Goal: Information Seeking & Learning: Learn about a topic

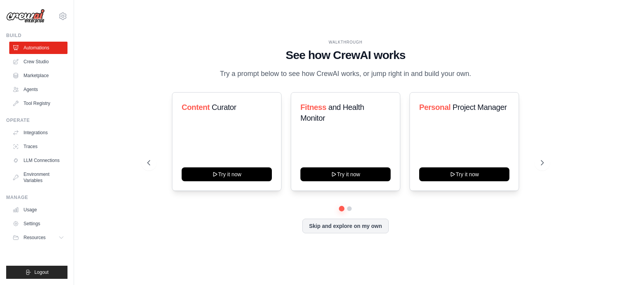
click at [482, 219] on div "Skip and explore on my own" at bounding box center [345, 226] width 396 height 15
click at [50, 63] on link "Crew Studio" at bounding box center [39, 62] width 58 height 12
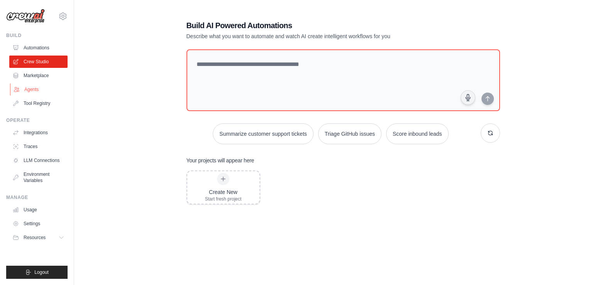
click at [30, 91] on link "Agents" at bounding box center [39, 89] width 58 height 12
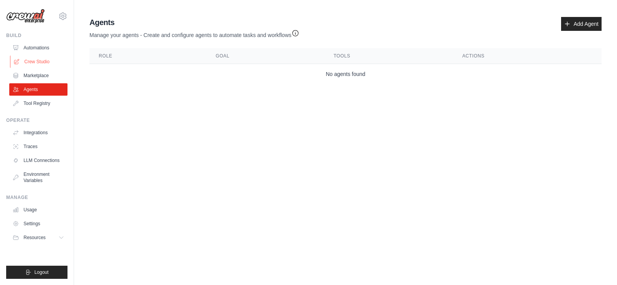
click at [46, 66] on link "Crew Studio" at bounding box center [39, 62] width 58 height 12
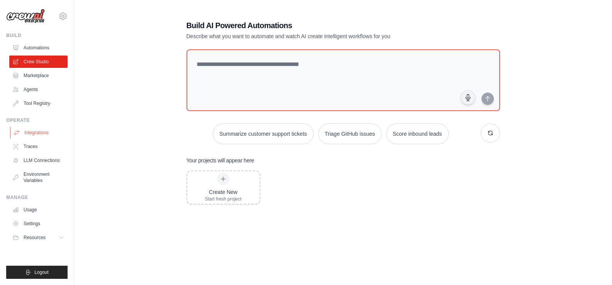
click at [32, 131] on link "Integrations" at bounding box center [39, 133] width 58 height 12
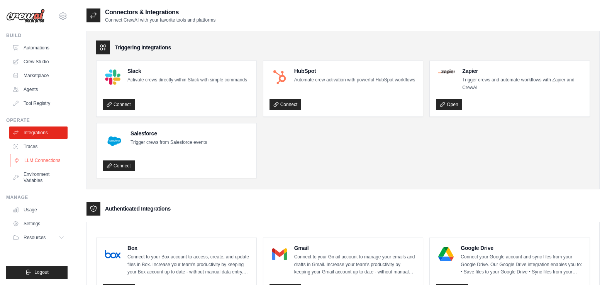
click at [34, 160] on link "LLM Connections" at bounding box center [39, 160] width 58 height 12
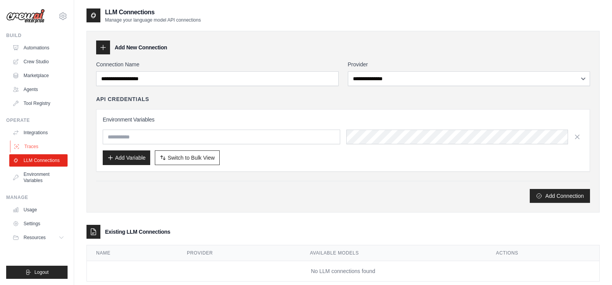
click at [34, 148] on link "Traces" at bounding box center [39, 146] width 58 height 12
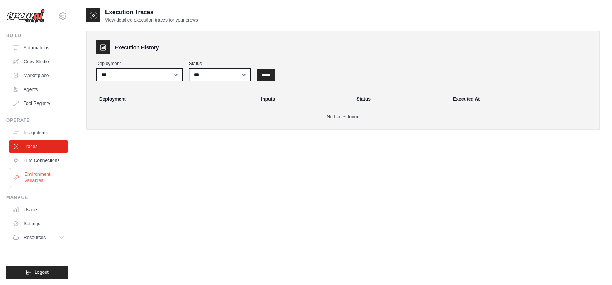
click at [39, 179] on link "Environment Variables" at bounding box center [39, 177] width 58 height 19
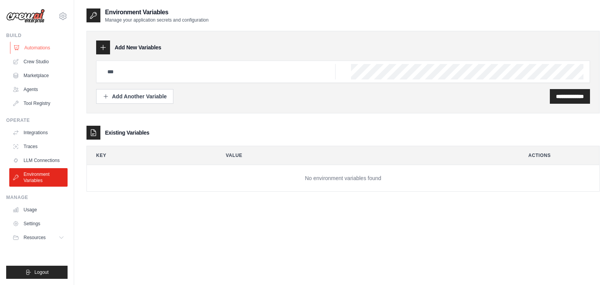
click at [44, 46] on link "Automations" at bounding box center [39, 48] width 58 height 12
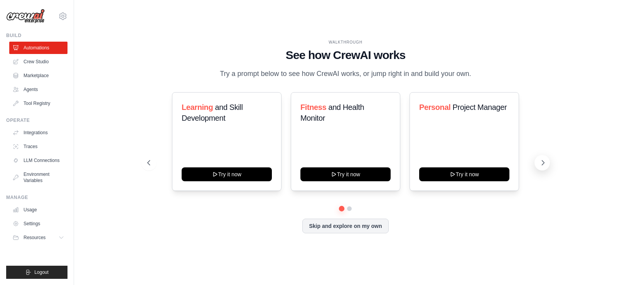
click at [541, 161] on icon at bounding box center [543, 163] width 8 height 8
click at [540, 162] on icon at bounding box center [543, 163] width 8 height 8
click at [357, 221] on button "Skip and explore on my own" at bounding box center [346, 225] width 86 height 15
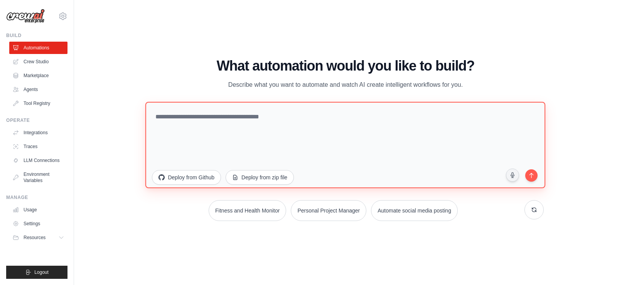
click at [248, 121] on textarea at bounding box center [345, 144] width 400 height 86
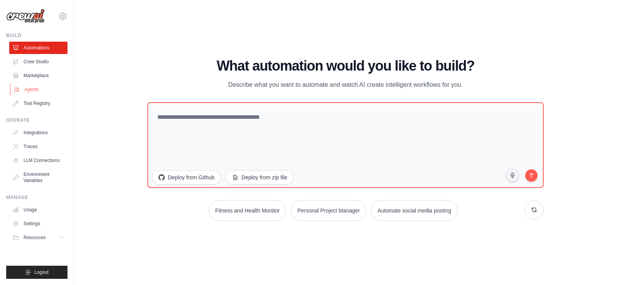
click at [46, 91] on link "Agents" at bounding box center [39, 89] width 58 height 12
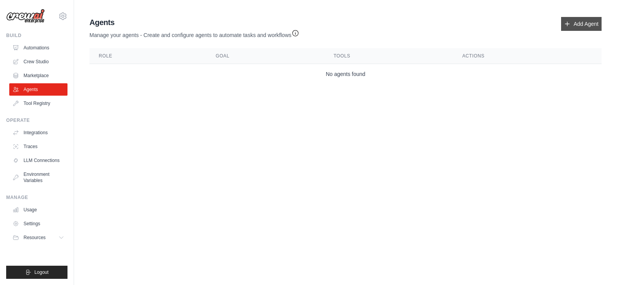
click at [577, 22] on link "Add Agent" at bounding box center [581, 24] width 41 height 14
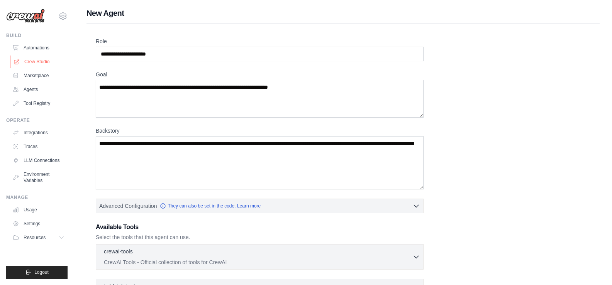
click at [27, 58] on link "Crew Studio" at bounding box center [39, 62] width 58 height 12
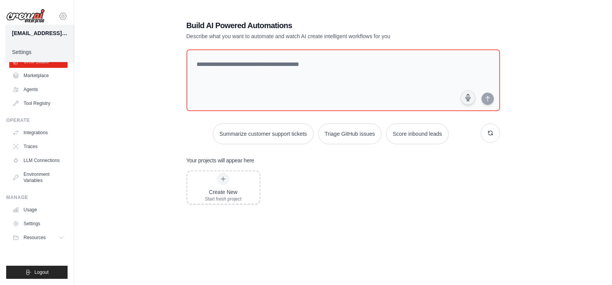
click at [63, 17] on icon at bounding box center [62, 16] width 9 height 9
click at [45, 49] on link "Settings" at bounding box center [63, 52] width 68 height 14
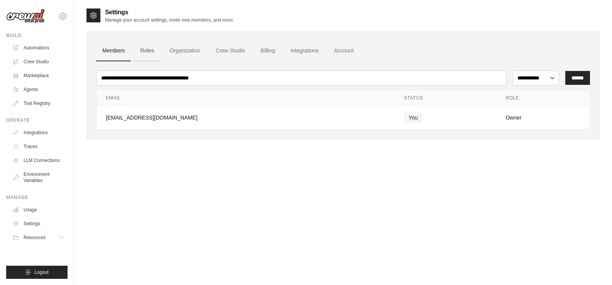
click at [157, 51] on link "Roles" at bounding box center [147, 51] width 26 height 21
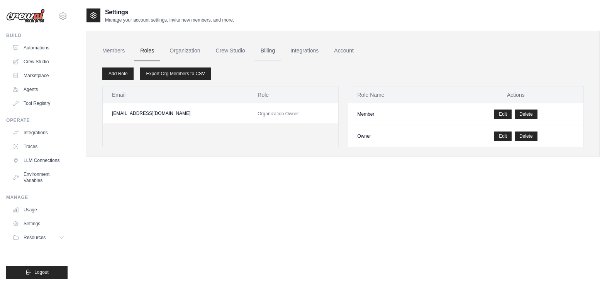
click at [276, 51] on link "Billing" at bounding box center [267, 51] width 27 height 21
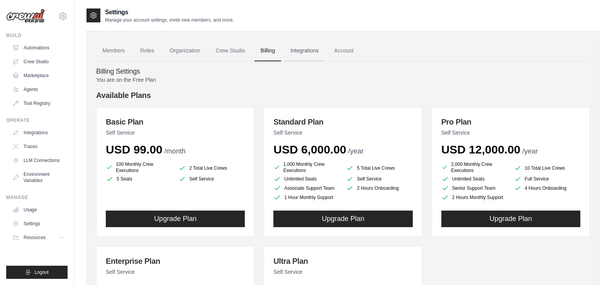
click at [308, 49] on link "Integrations" at bounding box center [304, 51] width 41 height 21
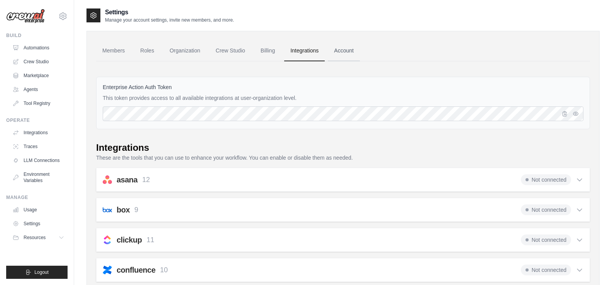
click at [351, 50] on link "Account" at bounding box center [344, 51] width 32 height 21
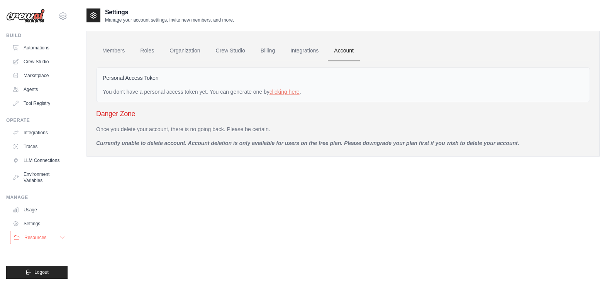
click at [45, 238] on span "Resources" at bounding box center [35, 238] width 22 height 6
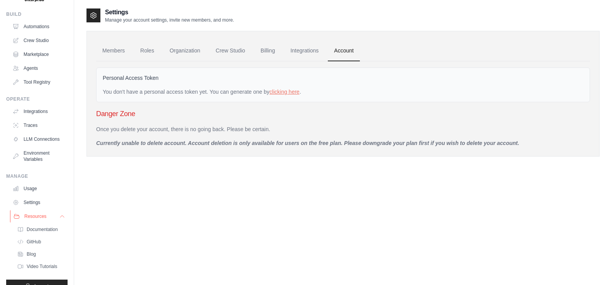
scroll to position [41, 0]
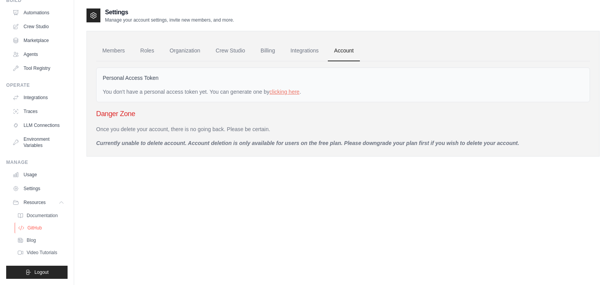
click at [40, 226] on span "GitHub" at bounding box center [34, 228] width 14 height 6
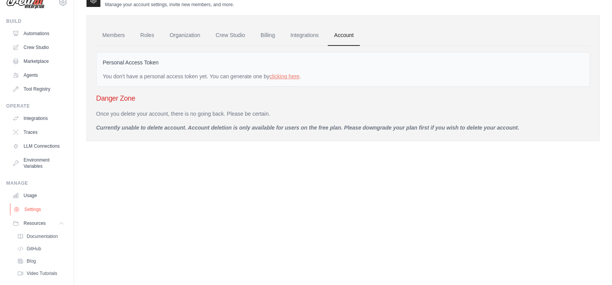
scroll to position [3, 0]
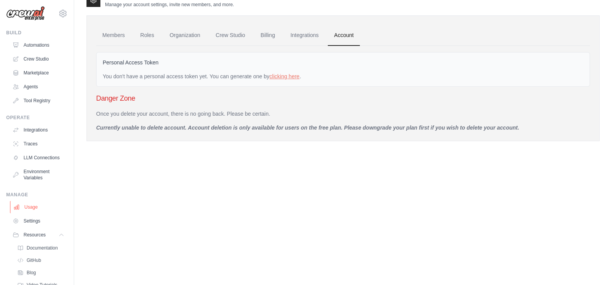
click at [34, 213] on link "Usage" at bounding box center [39, 207] width 58 height 12
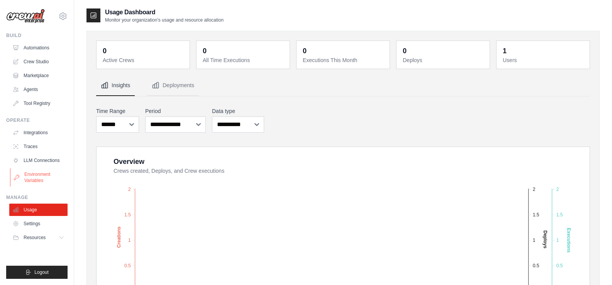
click at [39, 172] on link "Environment Variables" at bounding box center [39, 177] width 58 height 19
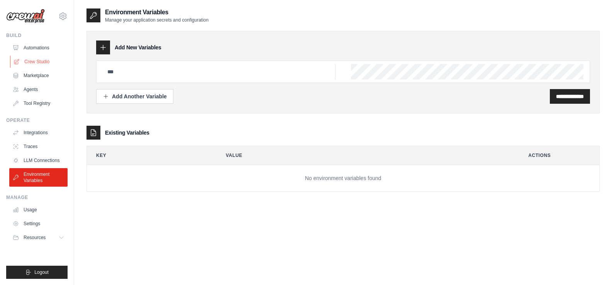
click at [29, 61] on link "Crew Studio" at bounding box center [39, 62] width 58 height 12
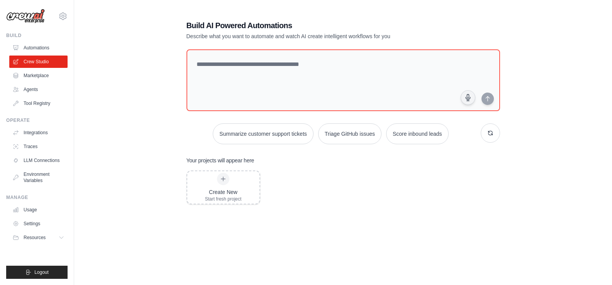
click at [34, 50] on link "Automations" at bounding box center [38, 48] width 58 height 12
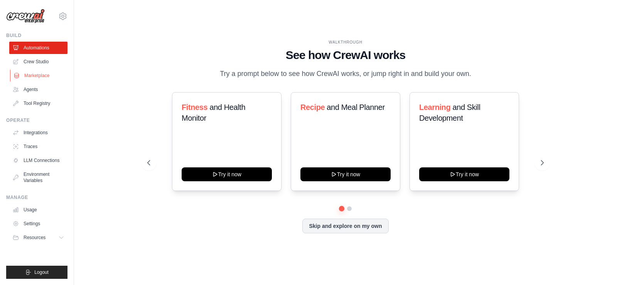
click at [39, 76] on link "Marketplace" at bounding box center [39, 75] width 58 height 12
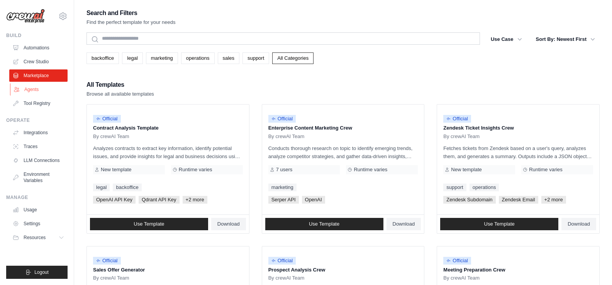
click at [34, 90] on link "Agents" at bounding box center [39, 89] width 58 height 12
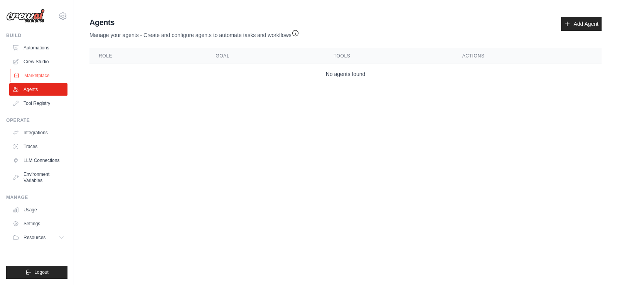
click at [34, 73] on link "Marketplace" at bounding box center [39, 75] width 58 height 12
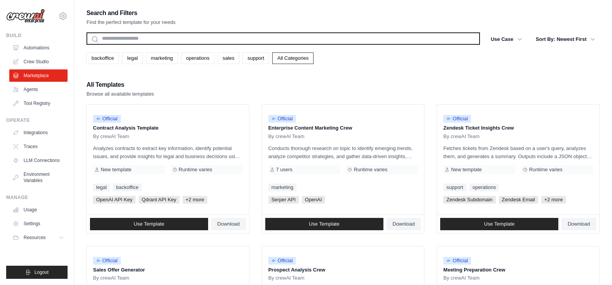
click at [184, 42] on input "text" at bounding box center [282, 38] width 393 height 12
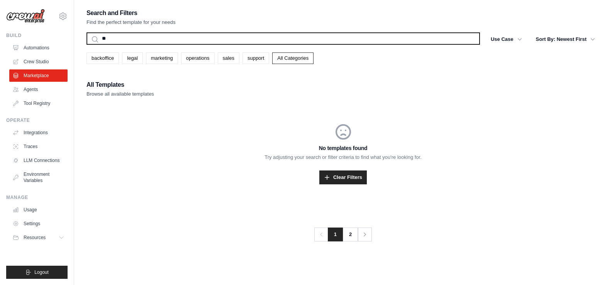
type input "*"
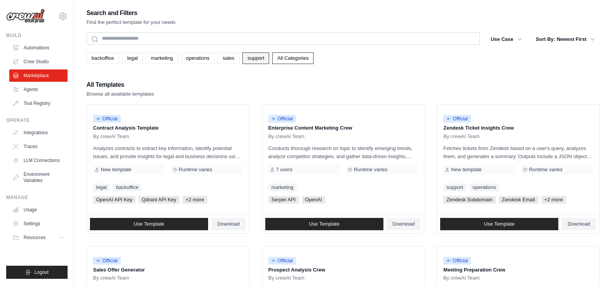
click at [250, 58] on link "support" at bounding box center [255, 58] width 27 height 12
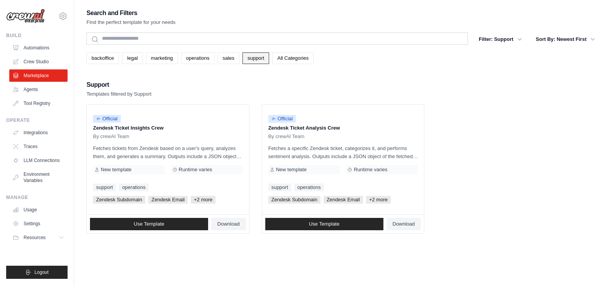
click at [262, 59] on link "support" at bounding box center [255, 58] width 27 height 12
click at [284, 55] on link "All Categories" at bounding box center [292, 58] width 41 height 12
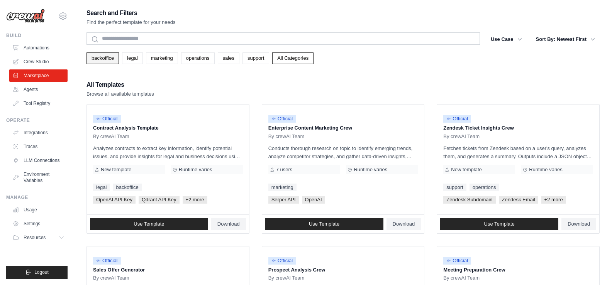
click at [109, 61] on link "backoffice" at bounding box center [102, 58] width 32 height 12
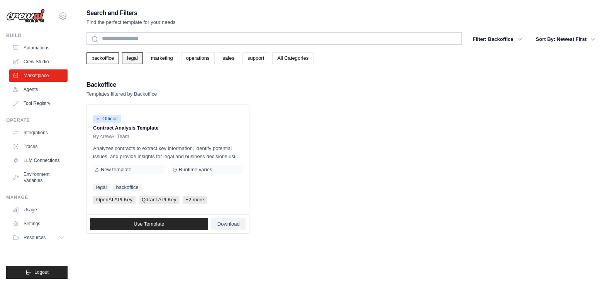
click at [135, 57] on link "legal" at bounding box center [132, 58] width 20 height 12
click at [162, 55] on link "marketing" at bounding box center [162, 58] width 32 height 12
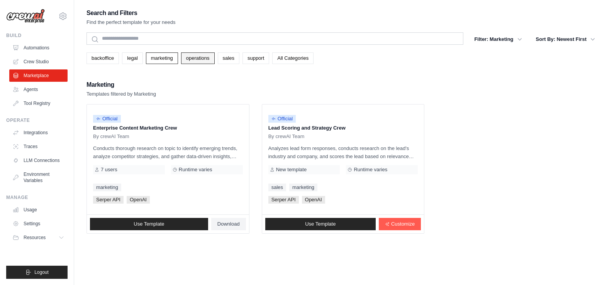
click at [209, 58] on link "operations" at bounding box center [198, 58] width 34 height 12
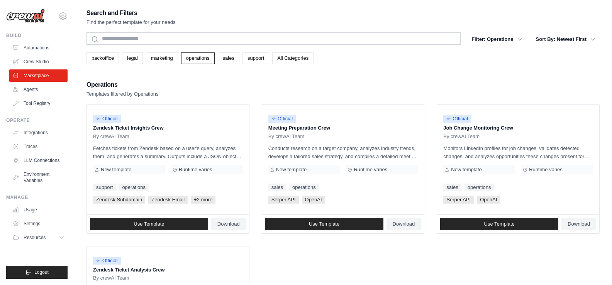
click at [258, 60] on link "support" at bounding box center [255, 58] width 27 height 12
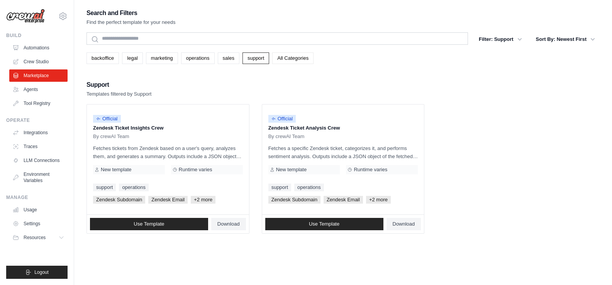
click at [312, 57] on link "All Categories" at bounding box center [292, 58] width 41 height 12
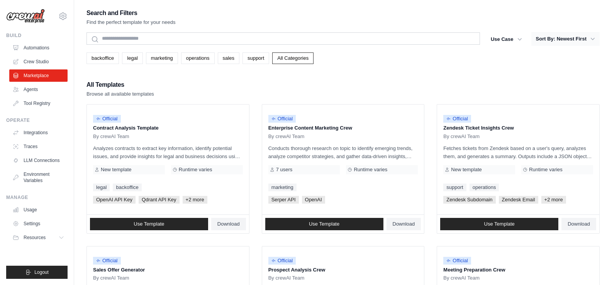
click at [583, 35] on button "Sort By: Newest First" at bounding box center [565, 39] width 68 height 14
click at [587, 39] on button "Sort By: Newest First" at bounding box center [565, 39] width 68 height 14
click at [522, 35] on icon "button" at bounding box center [519, 39] width 8 height 8
click at [517, 37] on icon "button" at bounding box center [519, 39] width 8 height 8
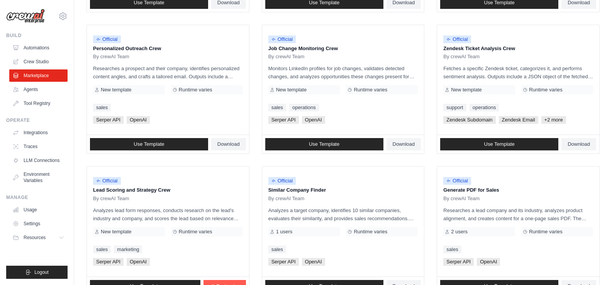
scroll to position [430, 0]
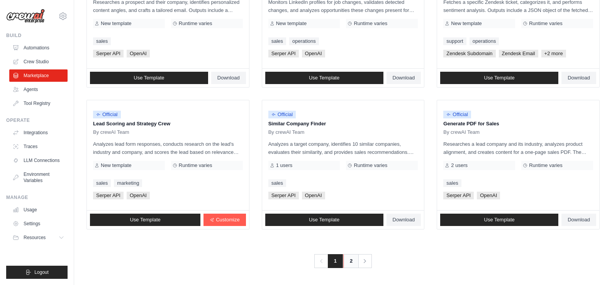
click at [349, 265] on link "2" at bounding box center [350, 261] width 15 height 14
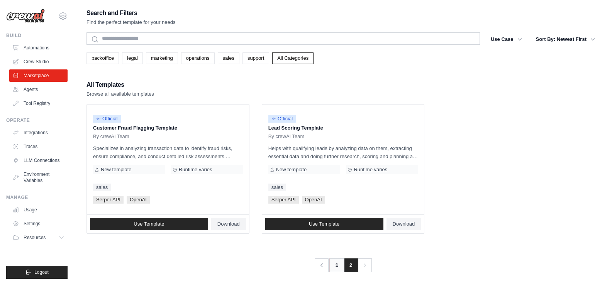
click at [329, 264] on link "1" at bounding box center [336, 266] width 15 height 14
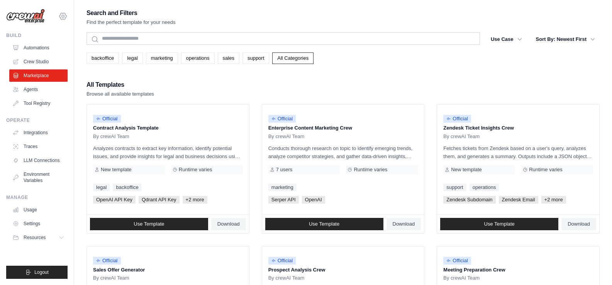
click at [64, 20] on icon at bounding box center [62, 16] width 9 height 9
click at [62, 33] on div "[EMAIL_ADDRESS][DOMAIN_NAME]" at bounding box center [63, 33] width 56 height 8
click at [62, 37] on div "[EMAIL_ADDRESS][DOMAIN_NAME]" at bounding box center [63, 33] width 68 height 17
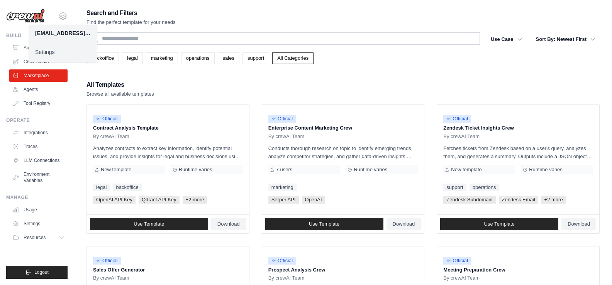
click at [395, 12] on div "Search and Filters Find the perfect template for your needs" at bounding box center [342, 17] width 513 height 19
